Goal: Communication & Community: Answer question/provide support

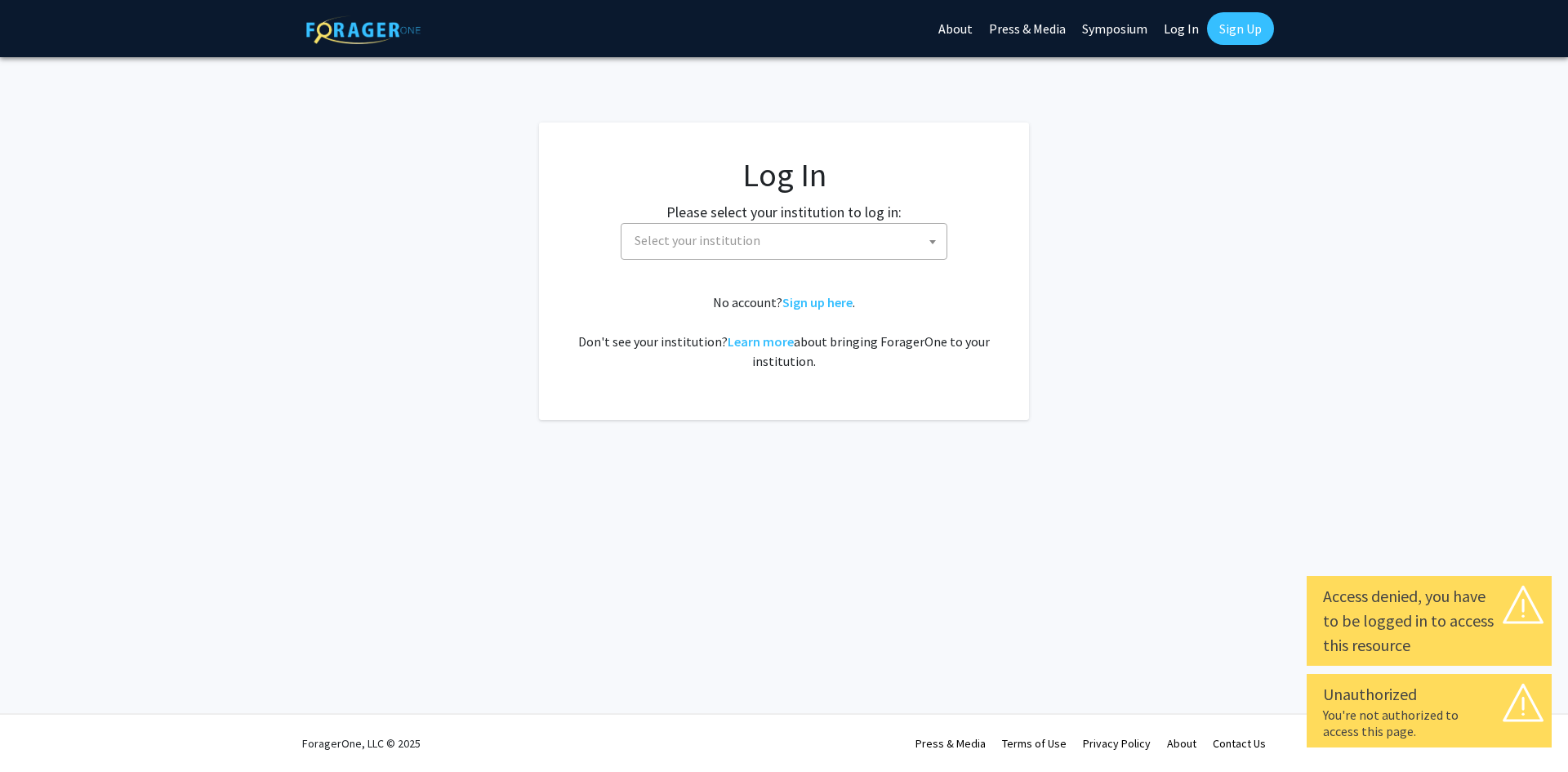
select select
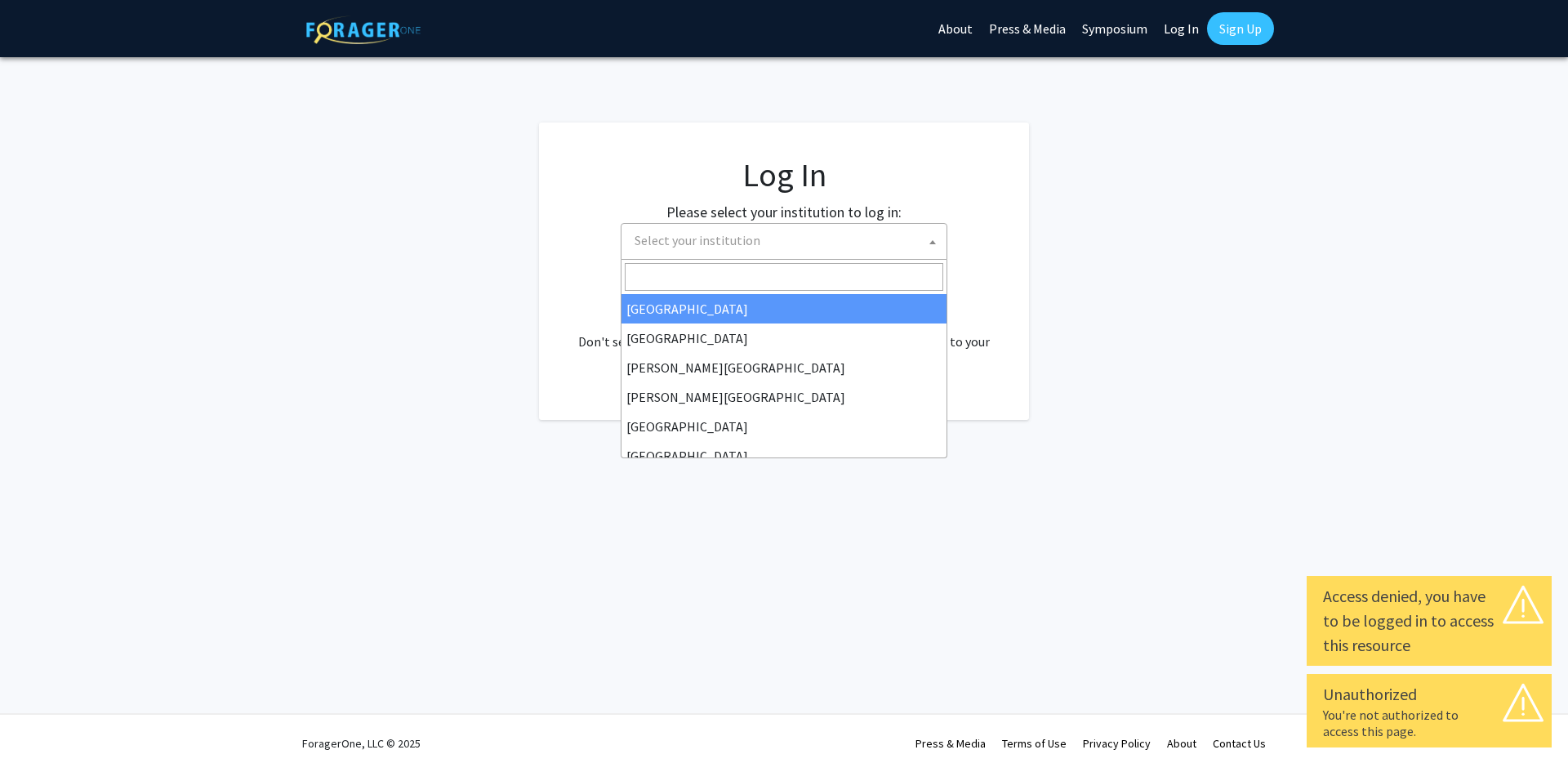
click at [819, 231] on span "Select your institution" at bounding box center [787, 240] width 318 height 34
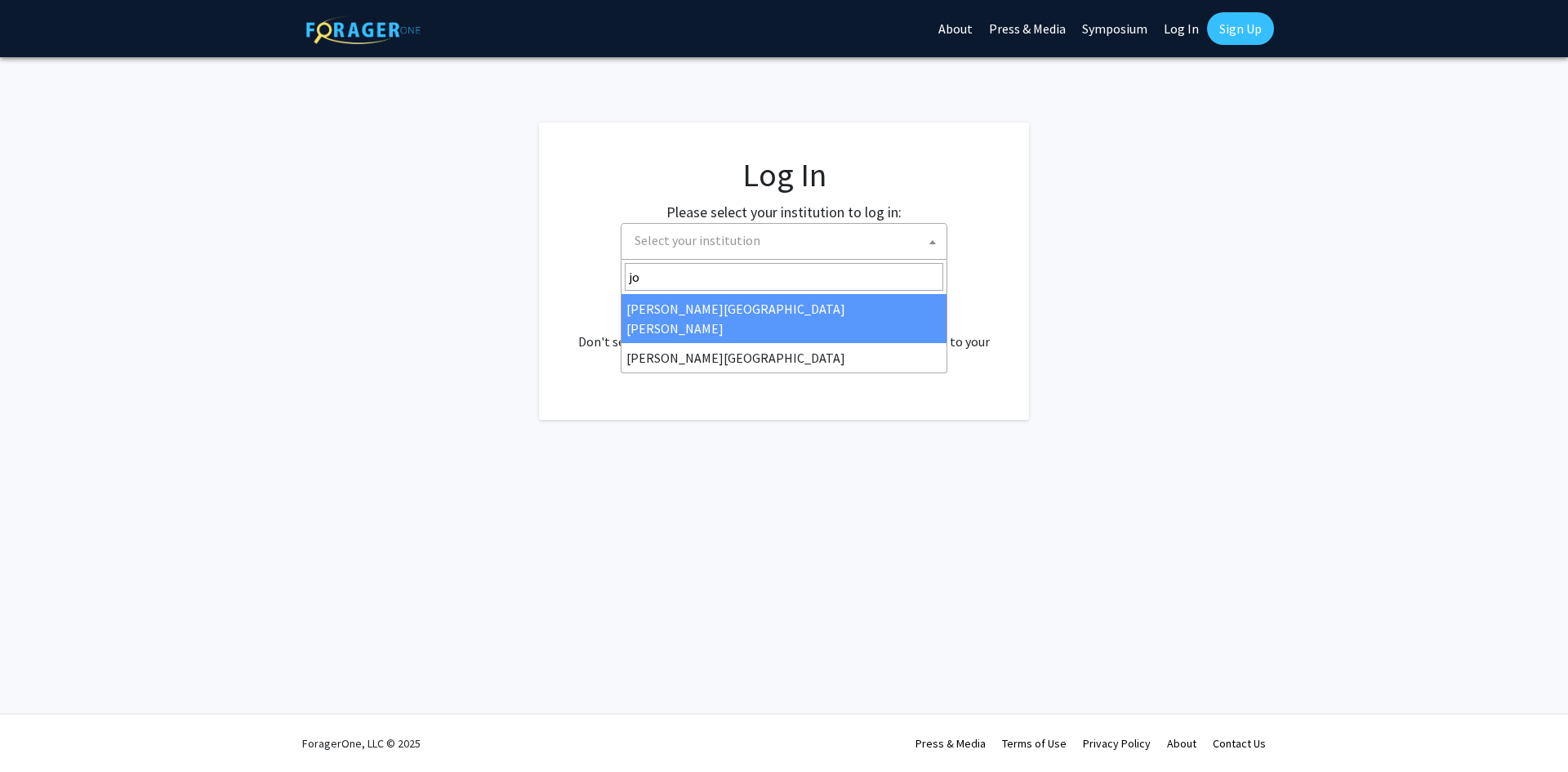
type input "joh"
select select "1"
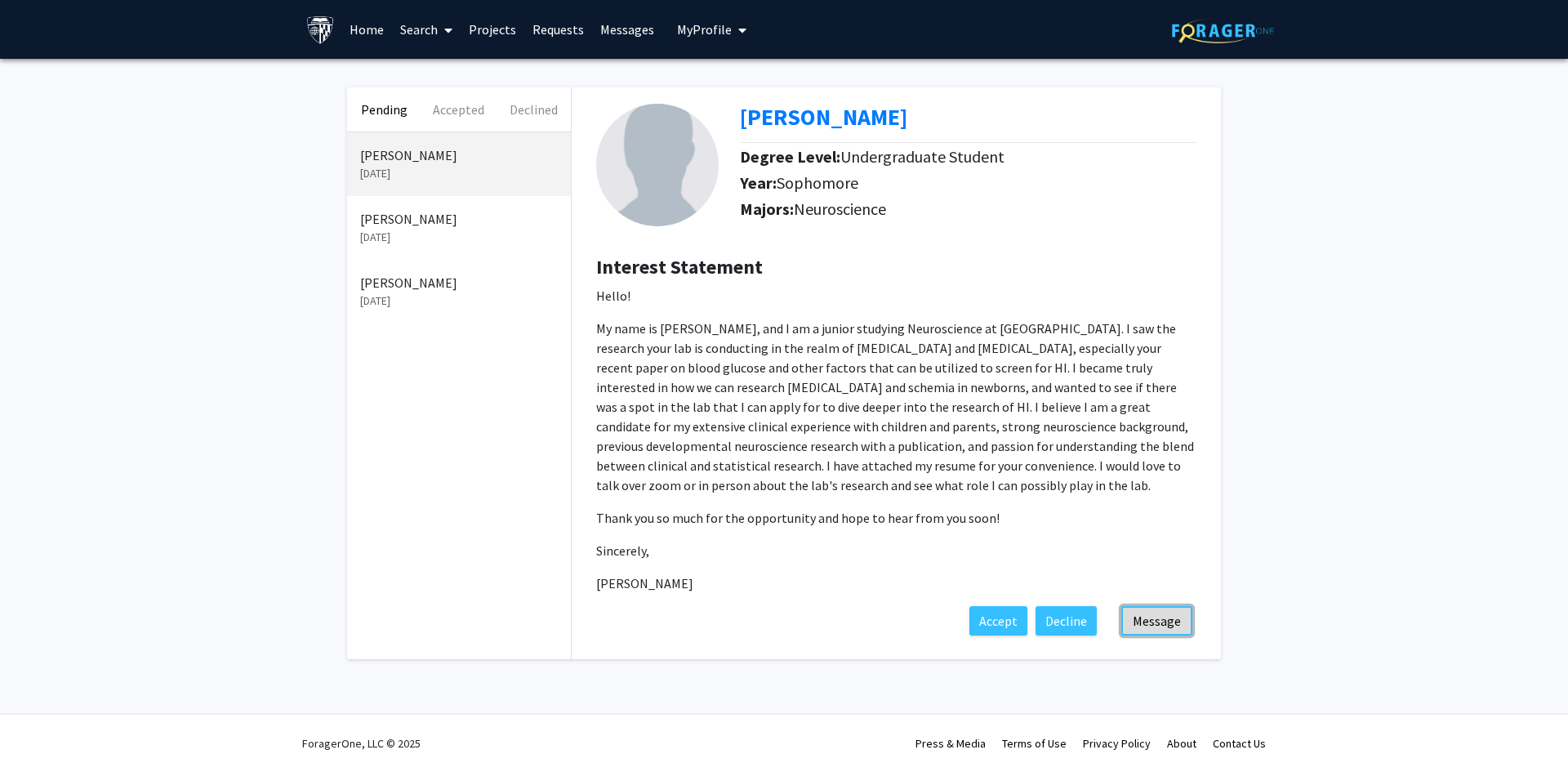
click at [1151, 627] on button "Message" at bounding box center [1157, 620] width 71 height 29
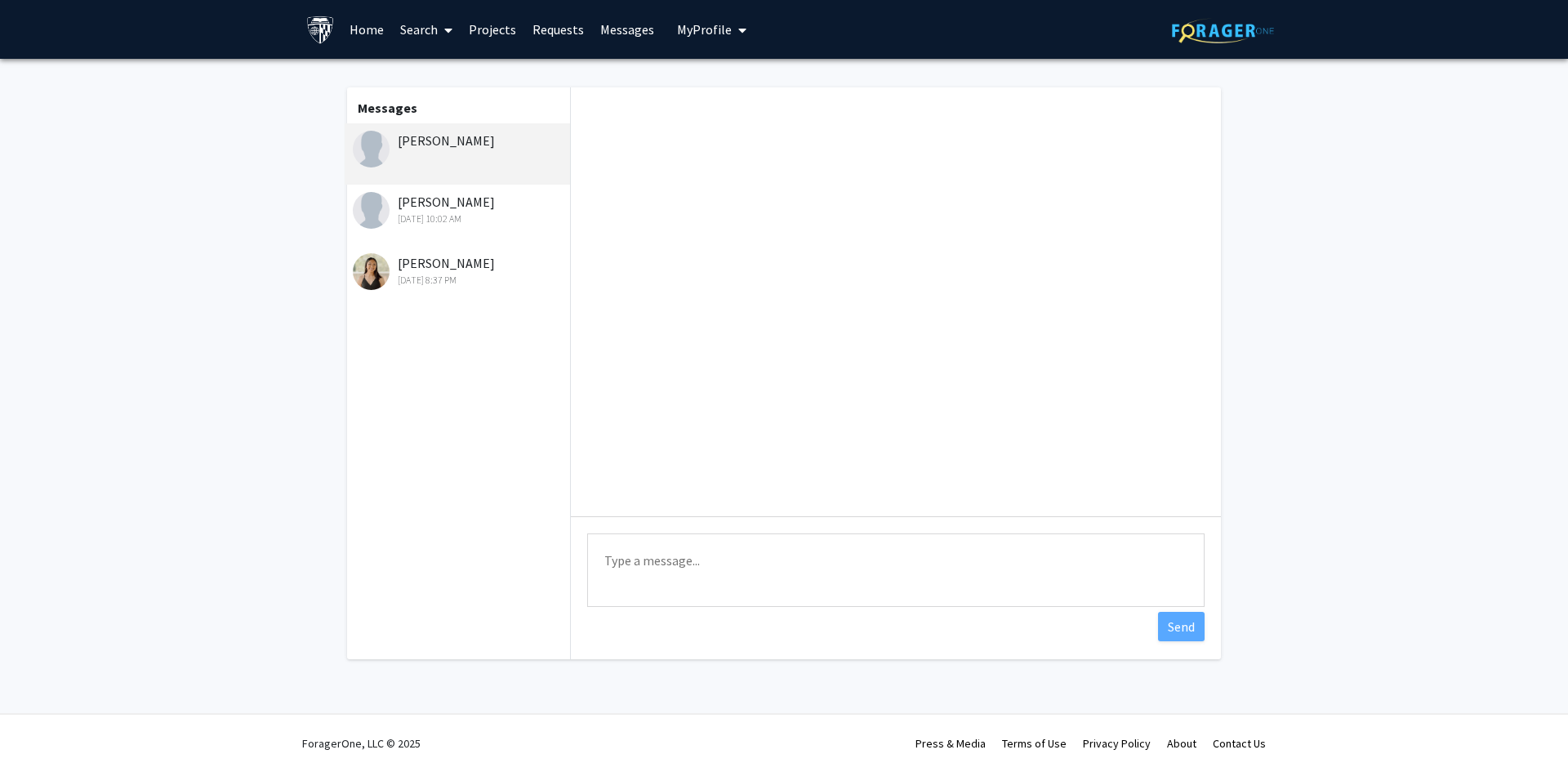
click at [920, 565] on textarea "Type a message" at bounding box center [896, 570] width 617 height 74
type textarea "Dear [PERSON_NAME], I am unable to offer you and spot in my lab. Sorry, wish yo…"
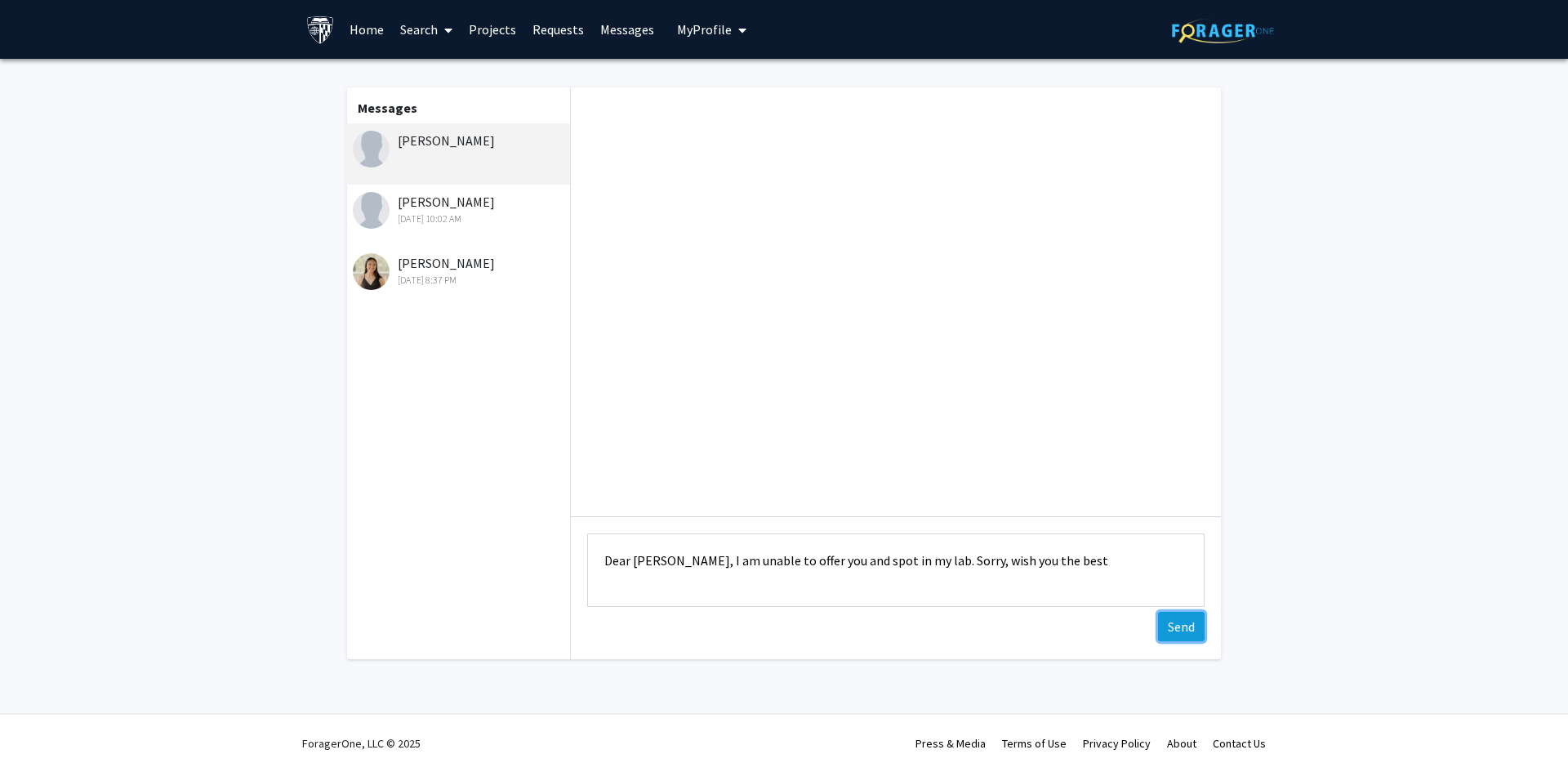
click at [1186, 627] on button "Send" at bounding box center [1182, 626] width 47 height 29
